Goal: Find specific page/section: Find specific page/section

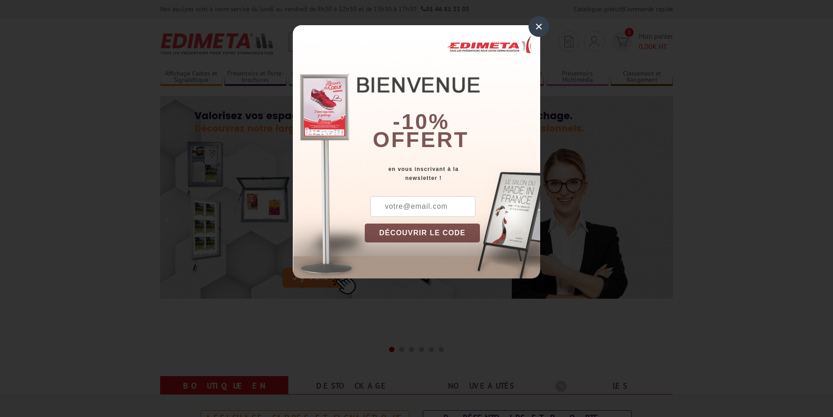
click at [536, 31] on div "×" at bounding box center [538, 26] width 21 height 21
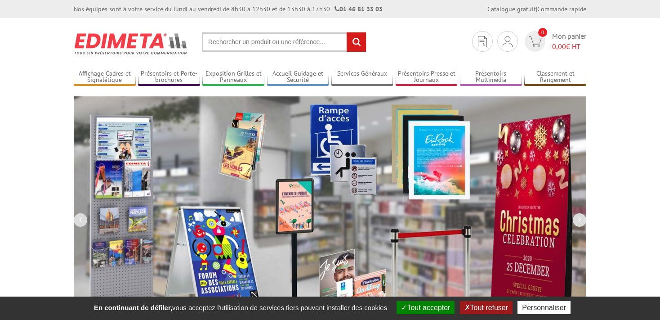
click at [288, 44] on input "text" at bounding box center [284, 41] width 165 height 19
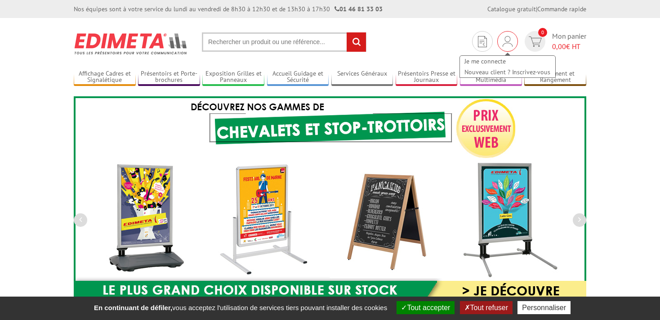
click at [505, 38] on img at bounding box center [508, 41] width 10 height 11
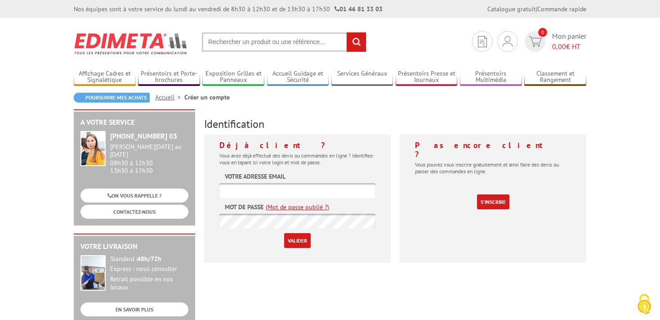
click at [282, 42] on input "text" at bounding box center [284, 41] width 165 height 19
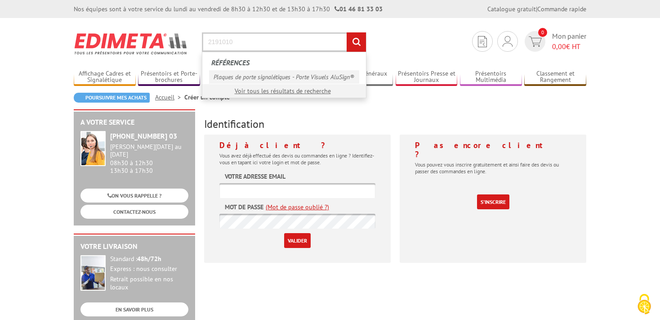
type input "2191010"
click at [296, 78] on link "Plaques de porte signalétiques - Porte Visuels AluSign®" at bounding box center [284, 76] width 150 height 13
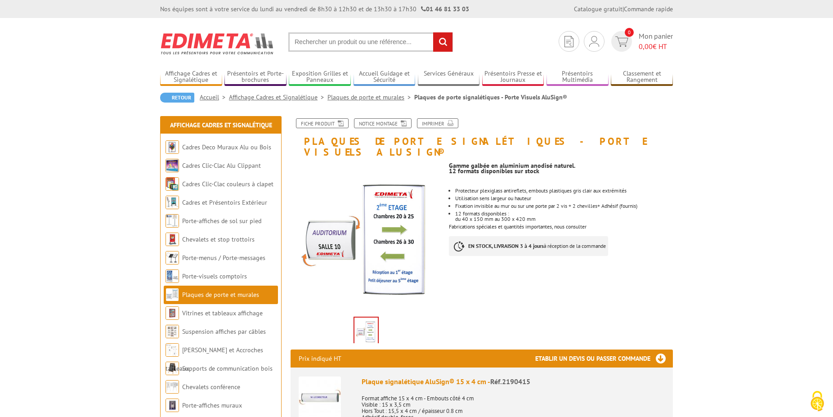
click at [338, 37] on input "text" at bounding box center [370, 41] width 165 height 19
type input "219015"
click at [433, 32] on input "rechercher" at bounding box center [442, 41] width 19 height 19
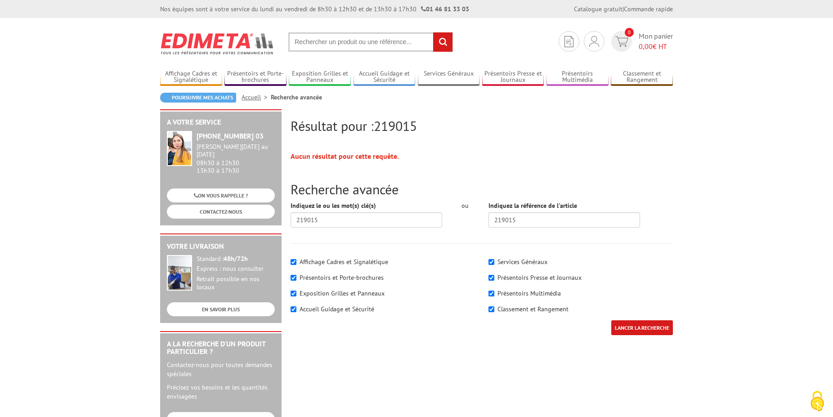
click at [383, 41] on input "text" at bounding box center [370, 41] width 165 height 19
type input "2191015"
click at [426, 71] on link "Plaques de porte signalétiques - Porte Visuels AluSign®" at bounding box center [370, 76] width 150 height 13
